Goal: Task Accomplishment & Management: Complete application form

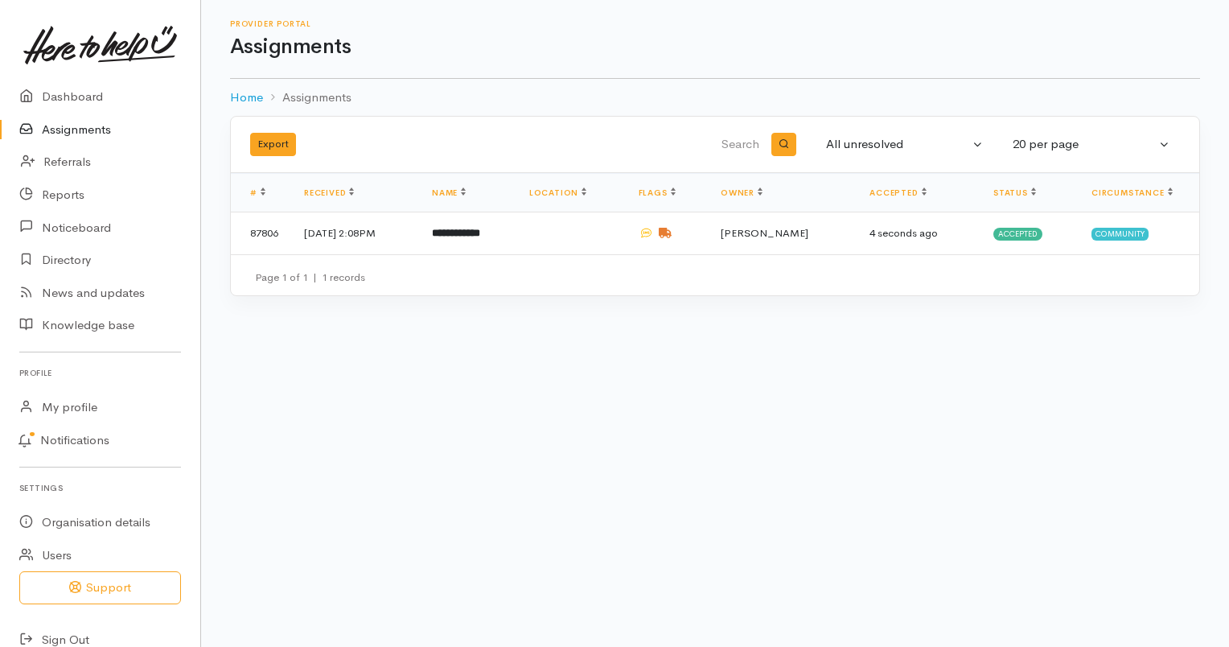
click at [89, 129] on link "Assignments" at bounding box center [100, 129] width 200 height 33
click at [479, 237] on b "**********" at bounding box center [455, 233] width 48 height 10
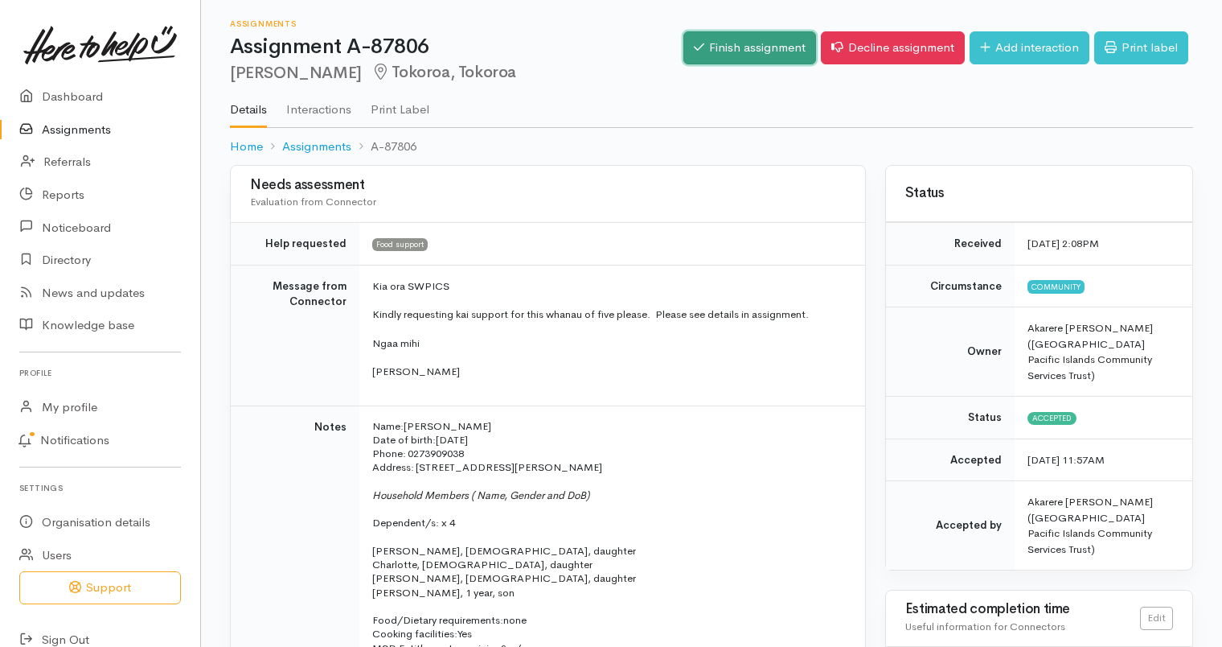
click at [751, 50] on link "Finish assignment" at bounding box center [750, 47] width 133 height 33
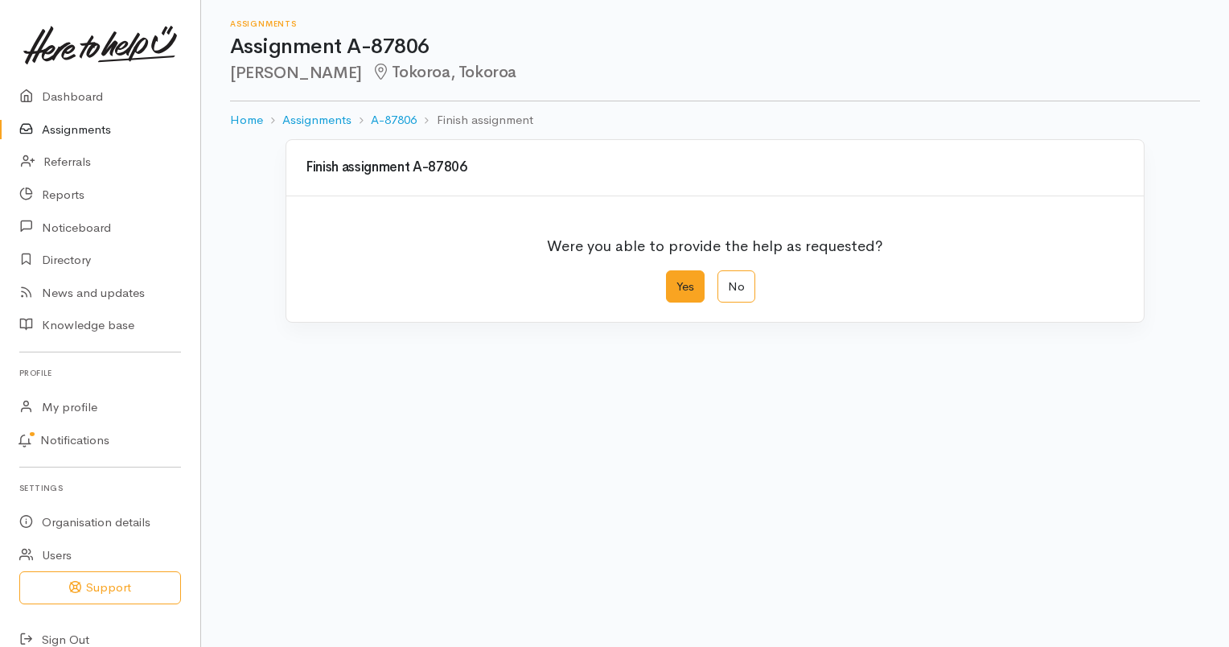
click at [688, 286] on label "Yes" at bounding box center [685, 286] width 39 height 33
click at [676, 281] on input "Yes" at bounding box center [671, 275] width 10 height 10
radio input "true"
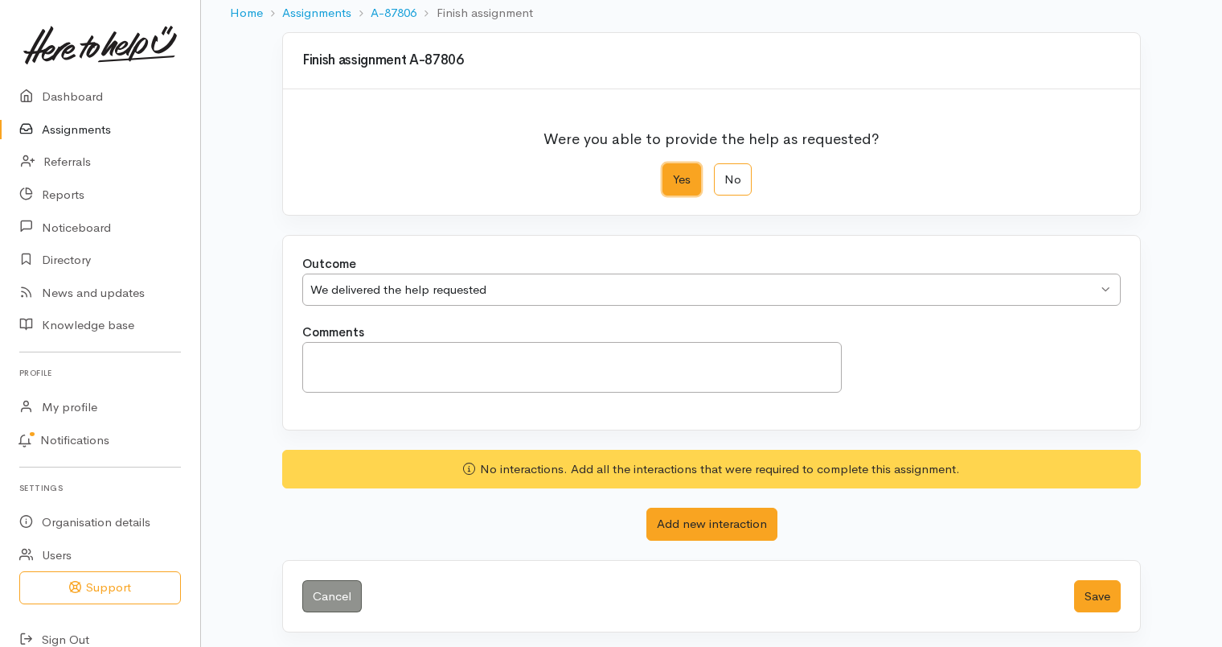
scroll to position [109, 0]
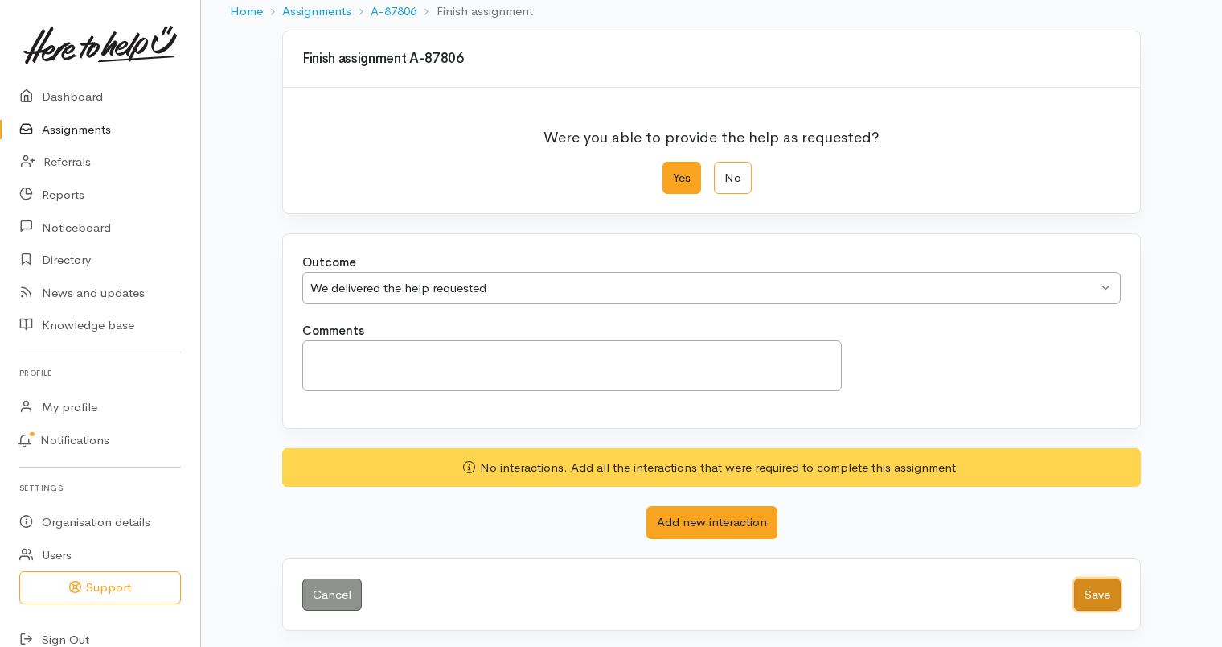
click at [1107, 592] on button "Save" at bounding box center [1097, 594] width 47 height 33
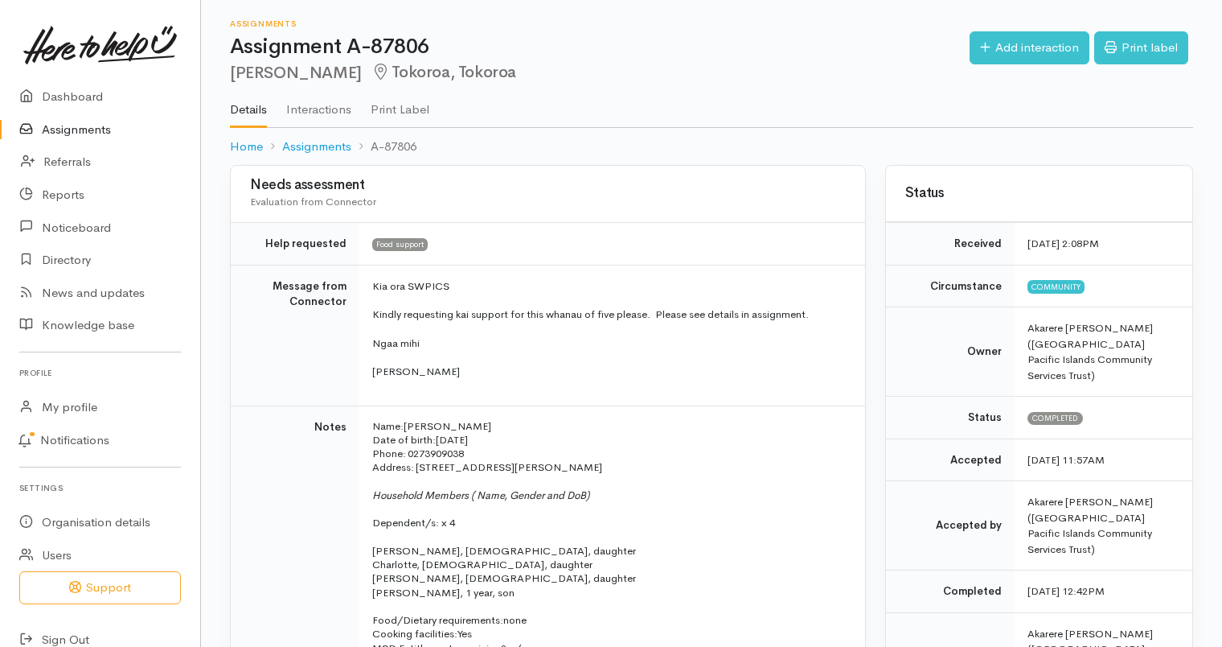
click at [64, 132] on link "Assignments" at bounding box center [100, 129] width 200 height 33
